Goal: Information Seeking & Learning: Check status

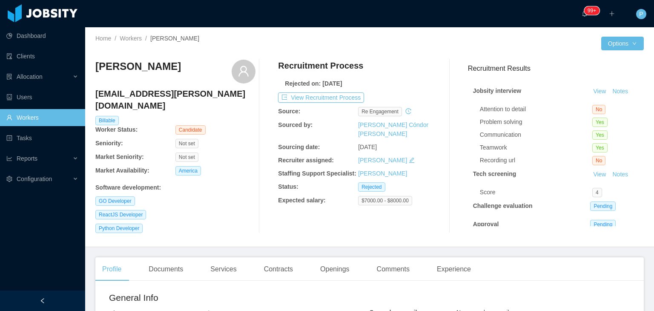
click at [406, 58] on div "Chris Ramón rchristian.ramon@gmail.com Billable Worker Status: Candidate Senior…" at bounding box center [369, 146] width 549 height 187
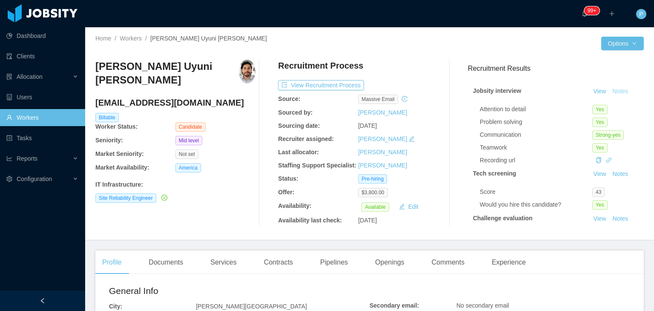
click at [609, 91] on button "Notes" at bounding box center [620, 91] width 23 height 10
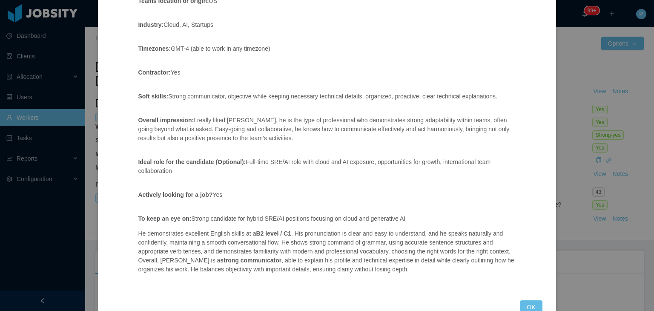
scroll to position [485, 0]
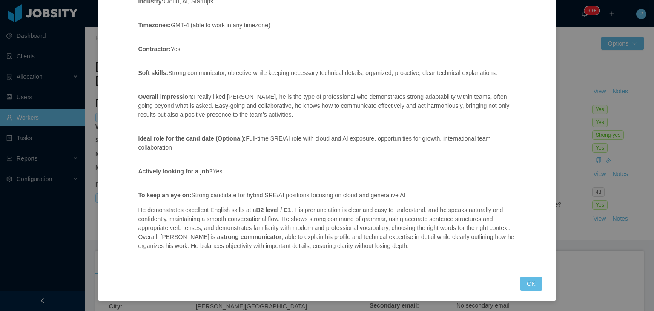
click at [641, 220] on div "Jobsity interview Position fit: Site Reliability Engineer with AI focus – Mid l…" at bounding box center [327, 155] width 654 height 311
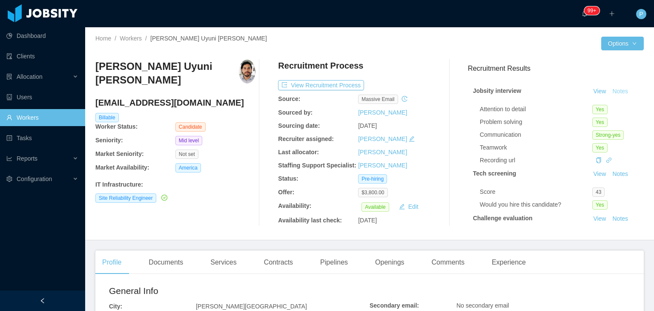
scroll to position [443, 0]
click at [409, 63] on div "Recruitment Process" at bounding box center [358, 68] width 160 height 16
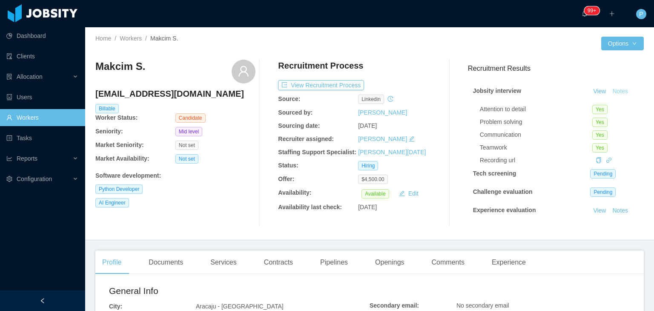
click at [612, 92] on button "Notes" at bounding box center [620, 91] width 23 height 10
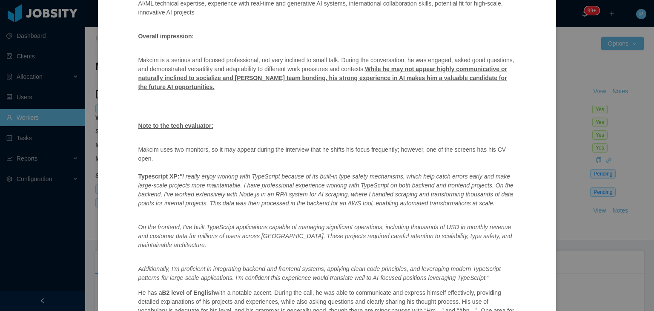
scroll to position [543, 0]
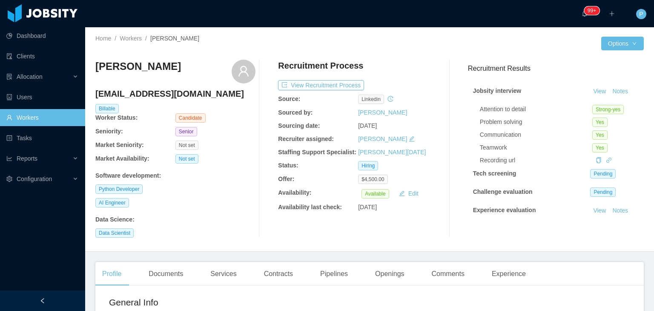
click at [402, 54] on div "Lucca Prado pradolucca@outlook.com Billable Worker Status: Candidate Seniority:…" at bounding box center [369, 149] width 549 height 192
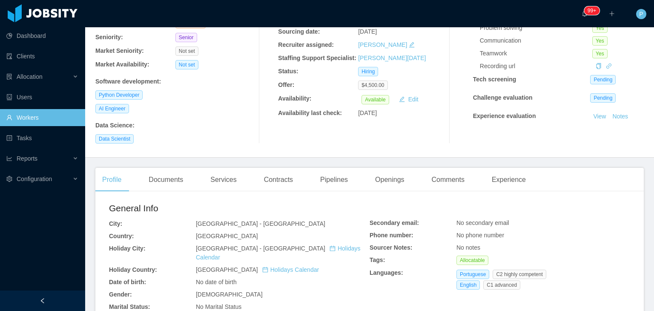
scroll to position [97, 0]
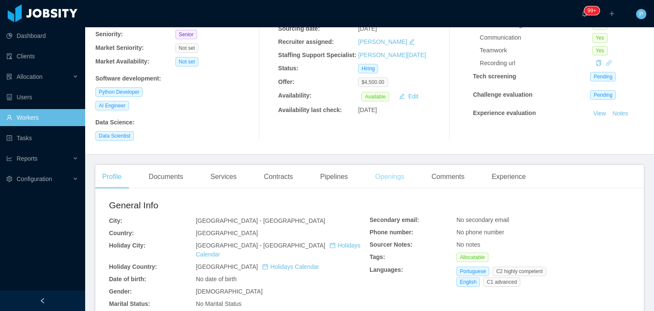
click at [375, 173] on div "Openings" at bounding box center [389, 177] width 43 height 24
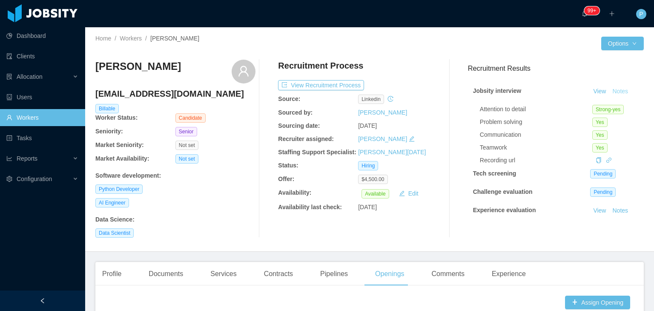
click at [609, 94] on button "Notes" at bounding box center [620, 91] width 23 height 10
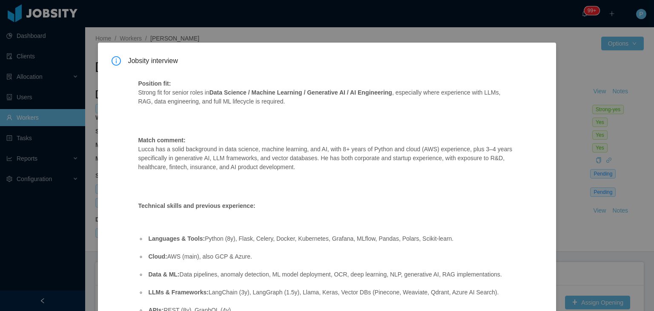
click at [518, 41] on div "Jobsity interview Position fit: Strong fit for senior roles in Data Science / M…" at bounding box center [327, 155] width 654 height 311
click at [538, 23] on div "Jobsity interview Position fit: Strong fit for senior roles in Data Science / M…" at bounding box center [327, 155] width 654 height 311
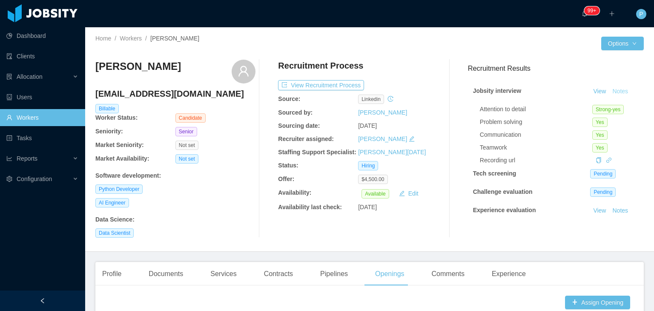
click at [610, 92] on button "Notes" at bounding box center [620, 91] width 23 height 10
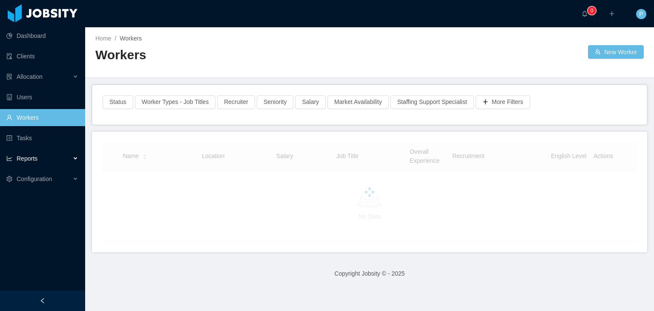
click at [38, 154] on div "Reports" at bounding box center [42, 158] width 85 height 17
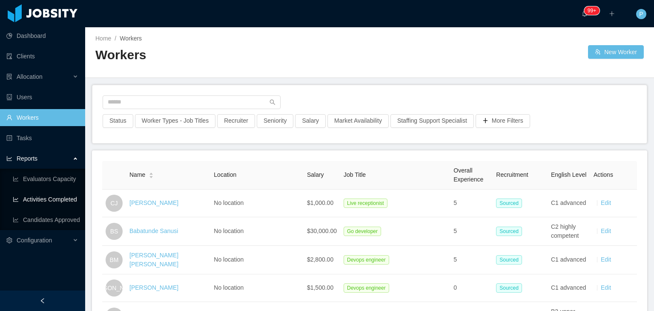
click at [36, 202] on link "Activities Completed" at bounding box center [46, 199] width 66 height 17
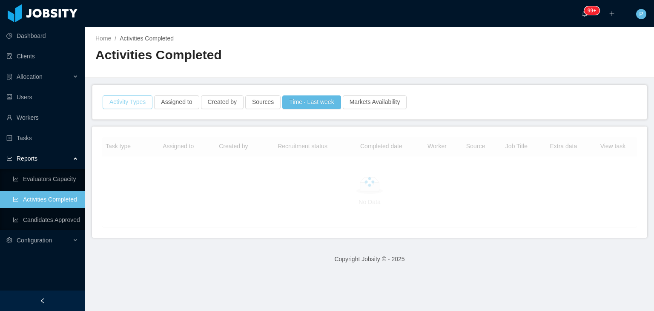
click at [148, 104] on button "Activity Types" at bounding box center [128, 102] width 50 height 14
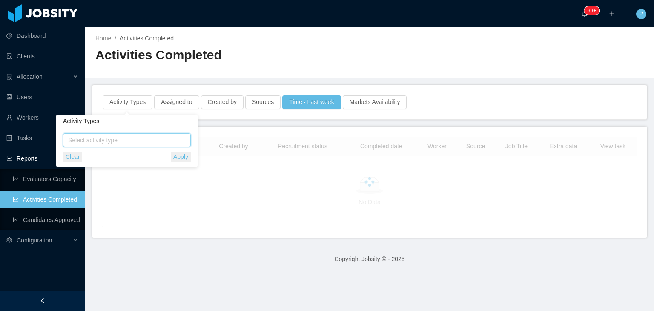
click at [150, 140] on span "Select activity type" at bounding box center [127, 140] width 119 height 9
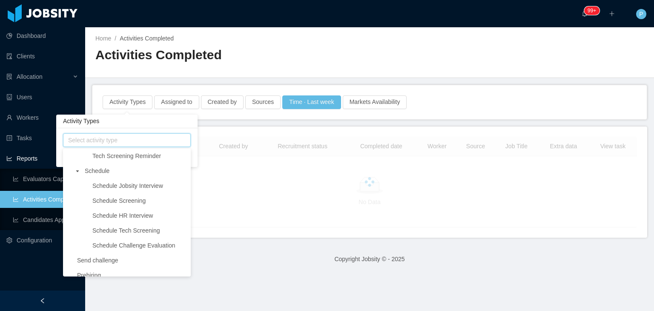
scroll to position [136, 0]
click at [106, 187] on span "Schedule Jobsity Interview" at bounding box center [127, 183] width 71 height 7
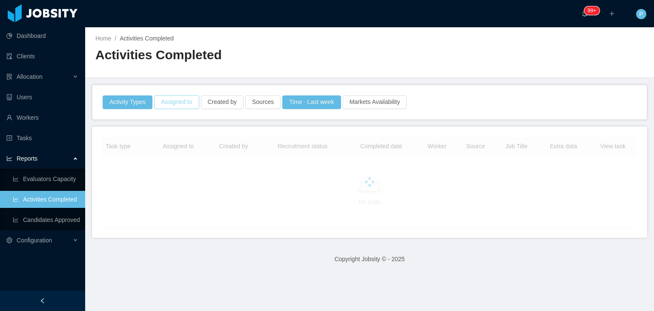
click at [181, 103] on button "Assigned to" at bounding box center [176, 102] width 45 height 14
click at [179, 135] on div "Assigned to" at bounding box center [174, 140] width 120 height 13
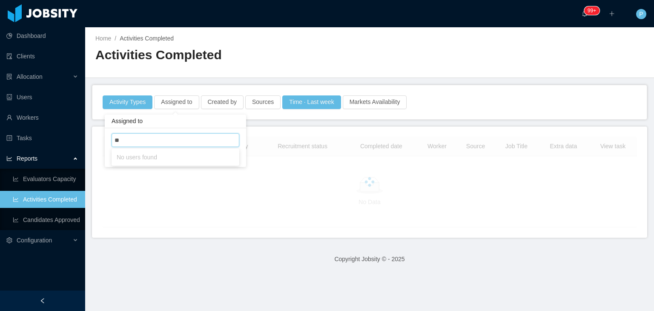
type input "***"
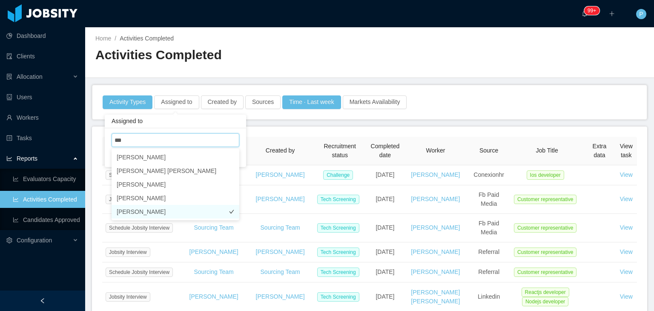
click at [184, 212] on li "[PERSON_NAME]" at bounding box center [176, 212] width 128 height 14
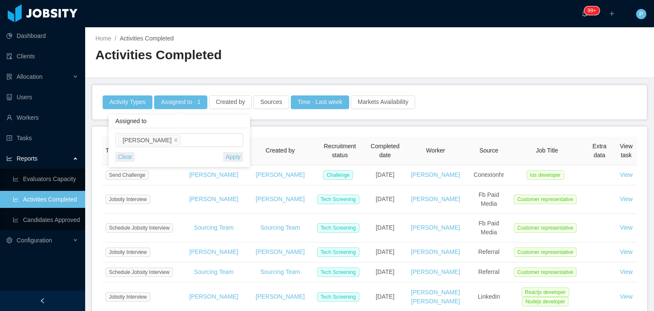
click at [247, 150] on div "Assigned to [PERSON_NAME] Clear Apply" at bounding box center [179, 147] width 141 height 39
click at [233, 156] on button "Apply" at bounding box center [233, 157] width 20 height 10
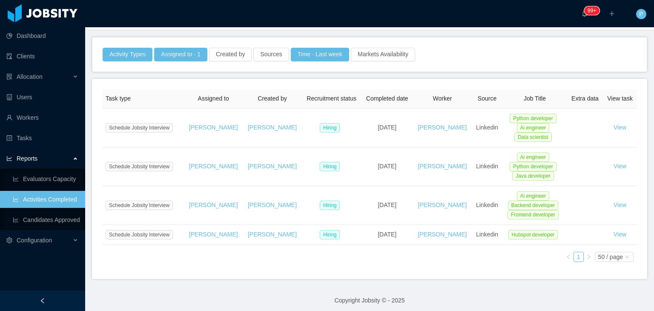
scroll to position [49, 0]
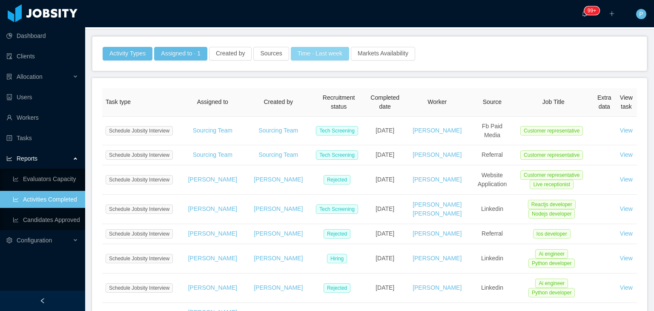
click at [309, 57] on button "Time · Last week" at bounding box center [320, 54] width 58 height 14
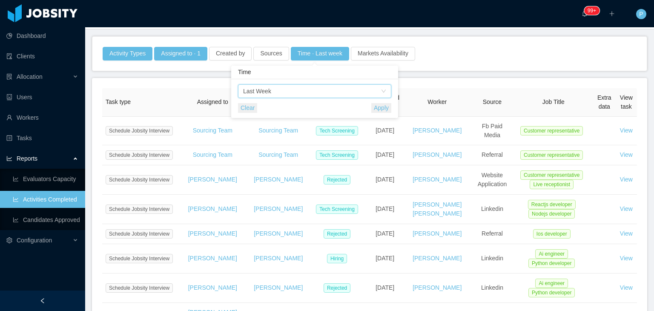
click at [312, 90] on div "Time Last Week" at bounding box center [312, 91] width 138 height 13
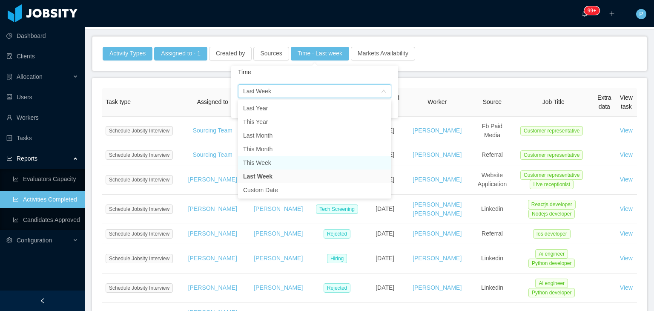
click at [265, 162] on li "This Week" at bounding box center [314, 163] width 153 height 14
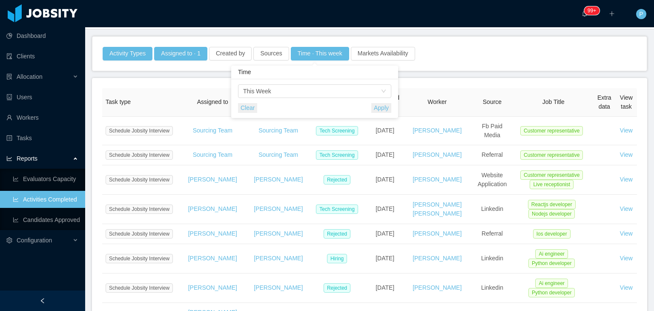
click at [382, 108] on button "Apply" at bounding box center [381, 108] width 20 height 10
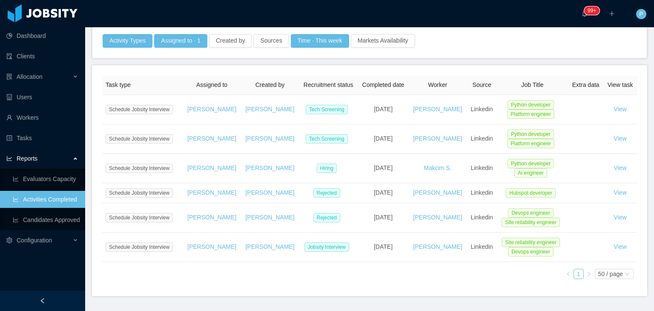
scroll to position [60, 0]
click at [141, 40] on button "Activity Types" at bounding box center [128, 42] width 50 height 14
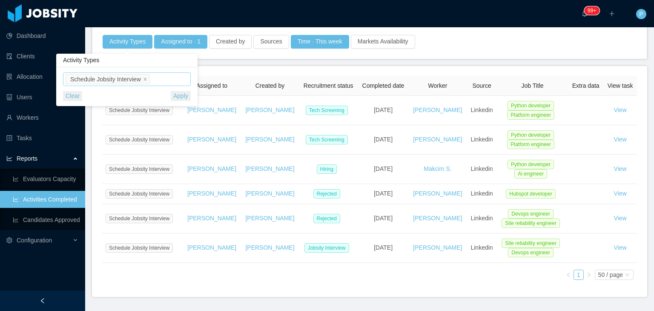
click at [165, 82] on ul "Schedule Jobsity Interview" at bounding box center [128, 79] width 125 height 13
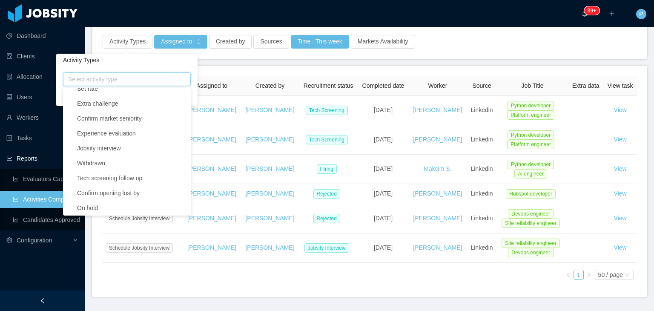
scroll to position [327, 0]
click at [158, 208] on span "On hold" at bounding box center [132, 207] width 114 height 12
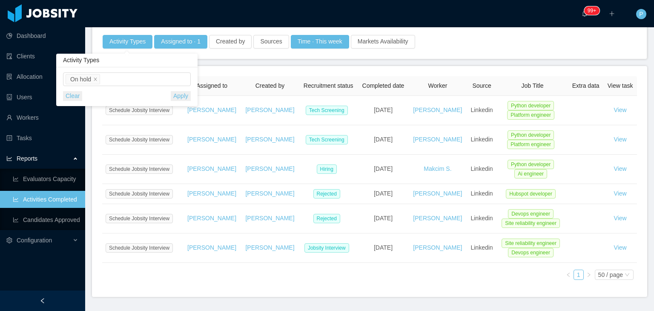
click at [193, 74] on div "On hold Select activity type Clear Apply" at bounding box center [126, 86] width 141 height 39
click at [183, 97] on button "Apply" at bounding box center [181, 96] width 20 height 10
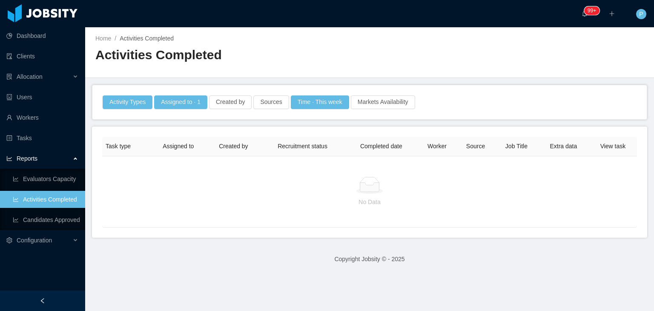
click at [141, 246] on footer "Copyright Jobsity © - 2025" at bounding box center [369, 259] width 569 height 29
click at [43, 73] on div "Allocation" at bounding box center [42, 76] width 85 height 17
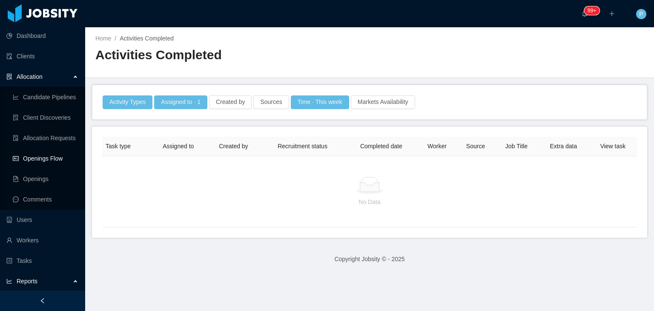
click at [46, 158] on link "Openings Flow" at bounding box center [46, 158] width 66 height 17
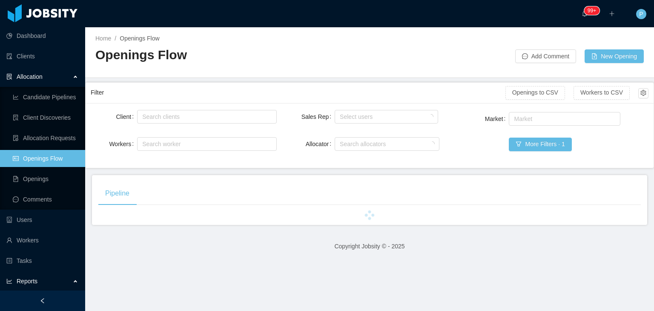
click at [472, 43] on div at bounding box center [443, 52] width 146 height 22
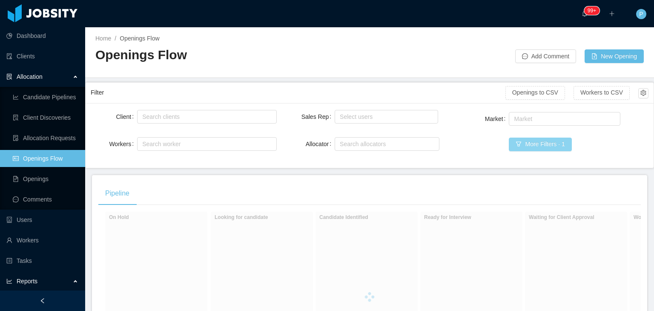
click at [524, 147] on button "More Filters · 1" at bounding box center [540, 145] width 63 height 14
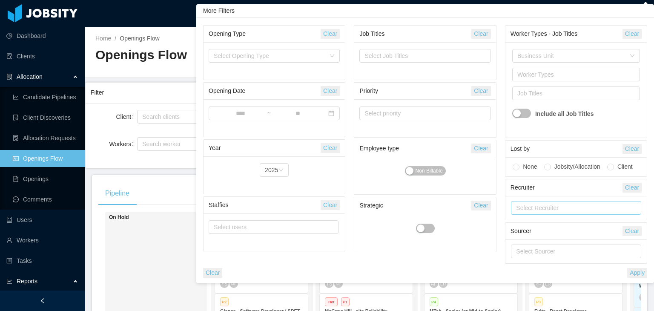
click at [524, 211] on div "Select Recruiter" at bounding box center [574, 208] width 116 height 9
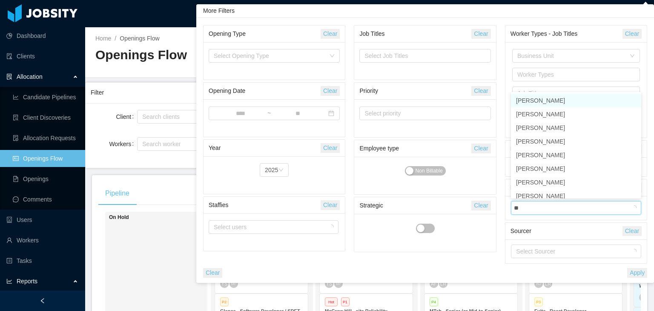
type input "***"
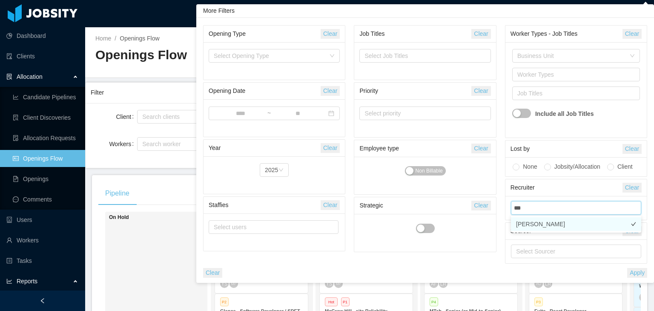
click at [548, 225] on li "[PERSON_NAME]" at bounding box center [576, 224] width 130 height 14
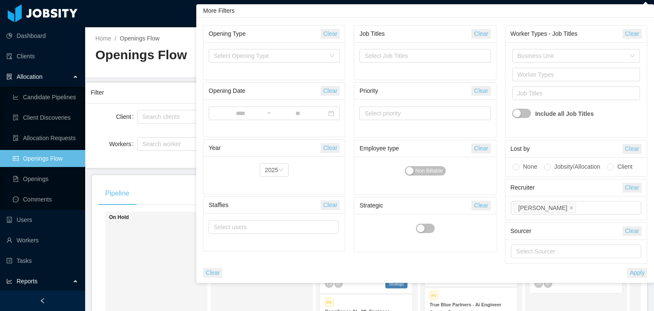
click at [637, 275] on button "Apply" at bounding box center [637, 273] width 20 height 10
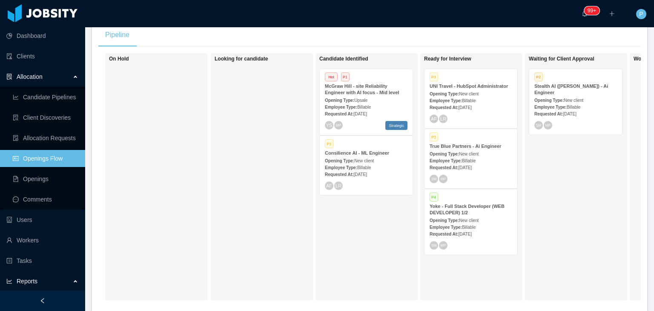
scroll to position [159, 0]
click at [588, 236] on div "Waiting for Client Approval P2 Stealth AI ([PERSON_NAME]) - Ai Engineer Opening…" at bounding box center [588, 176] width 119 height 239
click at [387, 92] on div "McGraw Hill - site Reliability Engineer with AI focus - Mid level" at bounding box center [366, 89] width 83 height 13
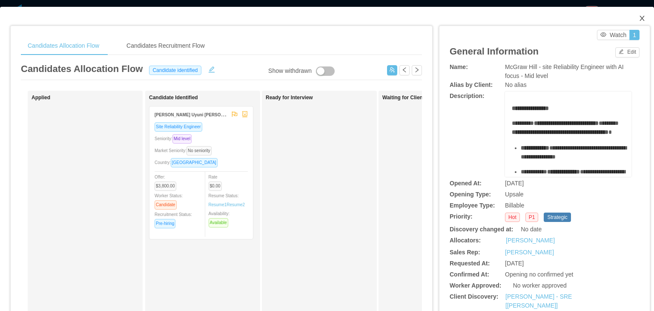
click at [639, 19] on icon "icon: close" at bounding box center [642, 18] width 7 height 7
